Goal: Information Seeking & Learning: Understand process/instructions

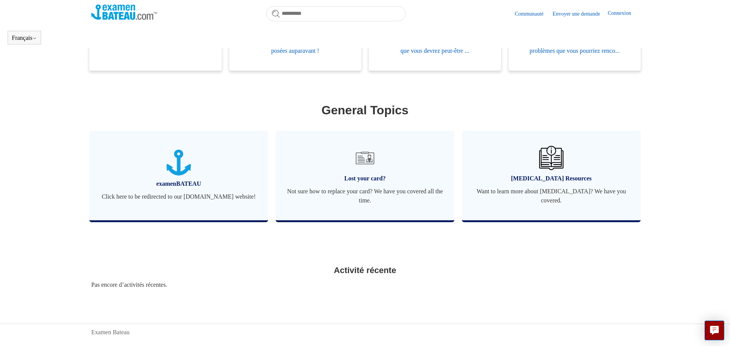
scroll to position [222, 0]
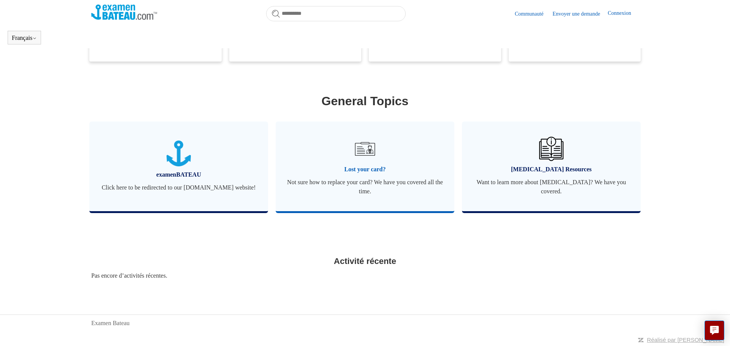
click at [362, 176] on link "Lost your card? Not sure how to replace your card? We have you covered all the …" at bounding box center [365, 167] width 179 height 90
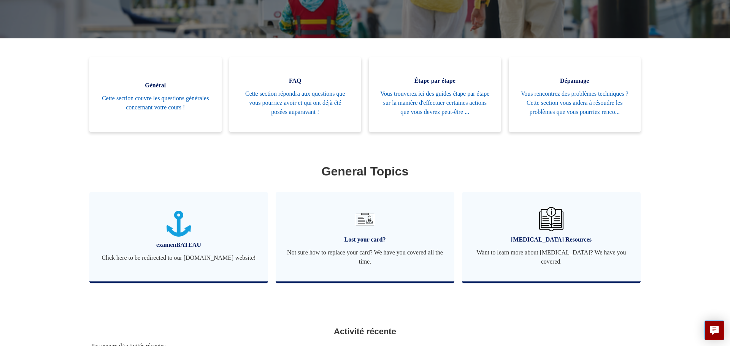
scroll to position [21, 0]
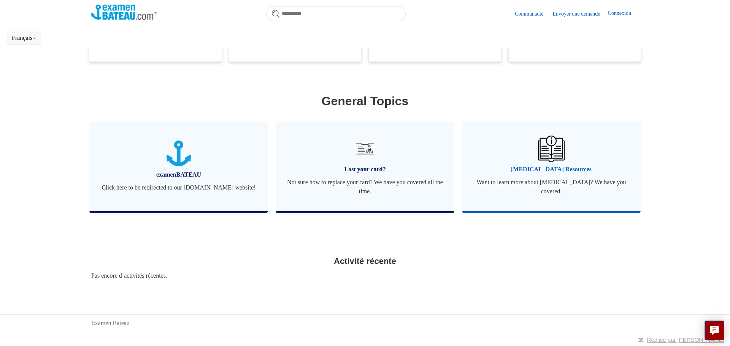
scroll to position [222, 0]
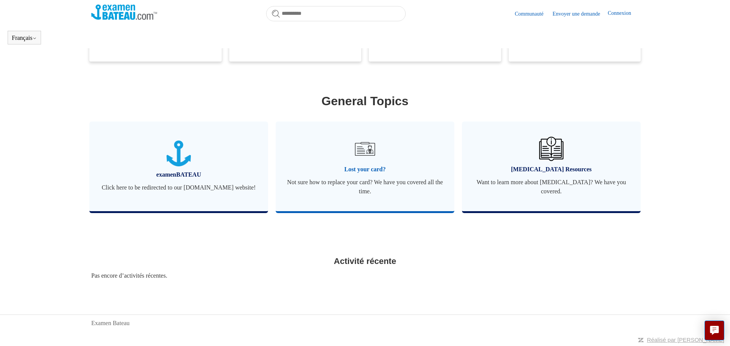
click at [369, 162] on link "Lost your card? Not sure how to replace your card? We have you covered all the …" at bounding box center [365, 167] width 179 height 90
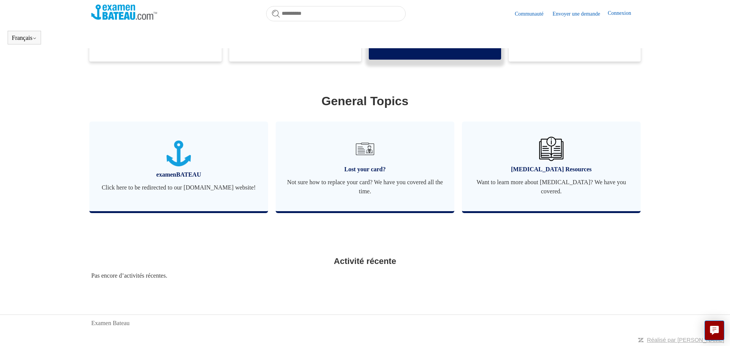
scroll to position [222, 0]
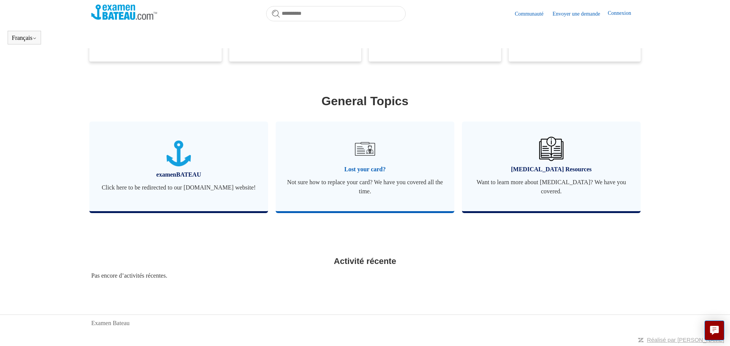
click at [370, 168] on span "Lost your card?" at bounding box center [365, 169] width 156 height 9
